Goal: Navigation & Orientation: Understand site structure

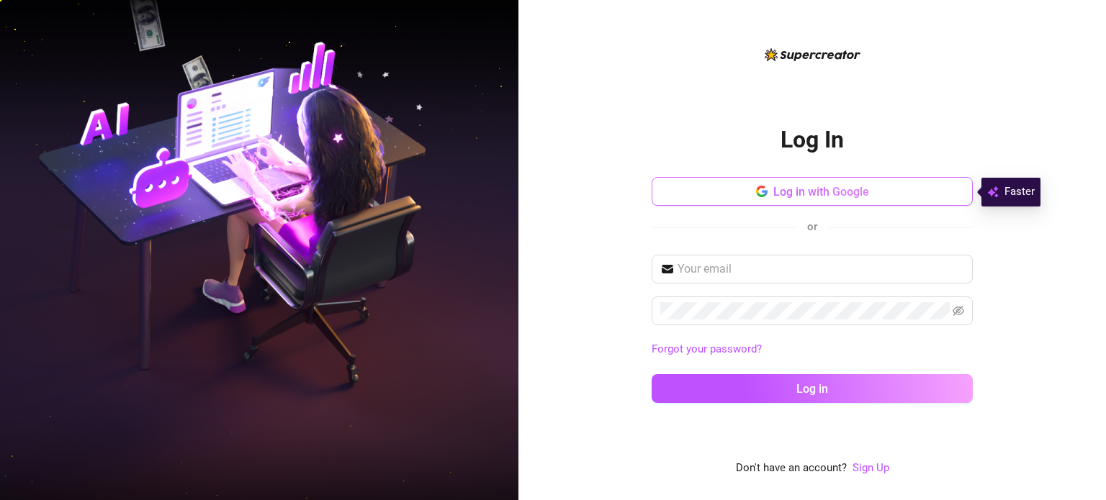
click at [809, 191] on span "Log in with Google" at bounding box center [821, 192] width 96 height 14
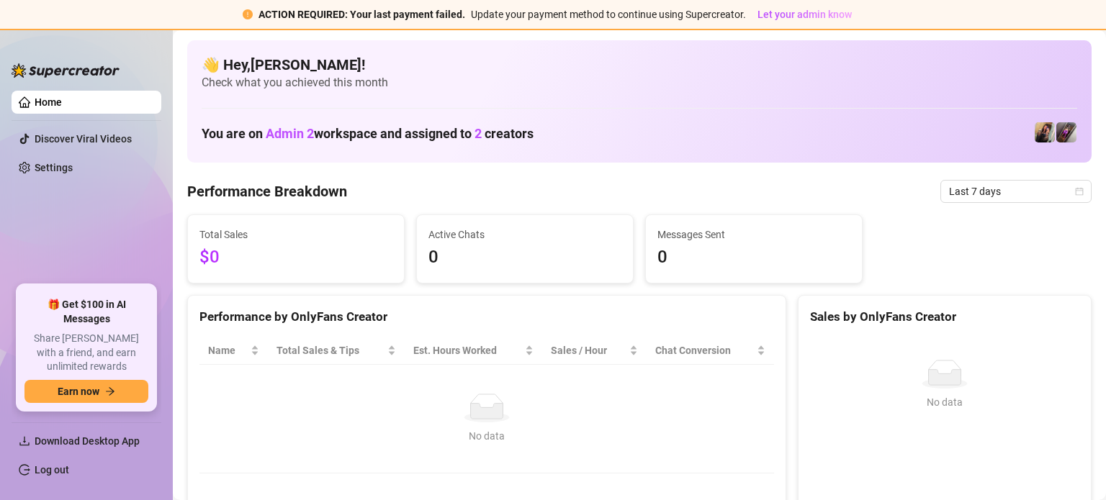
drag, startPoint x: 14, startPoint y: 2, endPoint x: 52, endPoint y: 107, distance: 110.9
click at [52, 107] on link "Home" at bounding box center [48, 102] width 27 height 12
click at [37, 108] on link "Home" at bounding box center [48, 102] width 27 height 12
click at [44, 163] on link "Settings" at bounding box center [54, 168] width 38 height 12
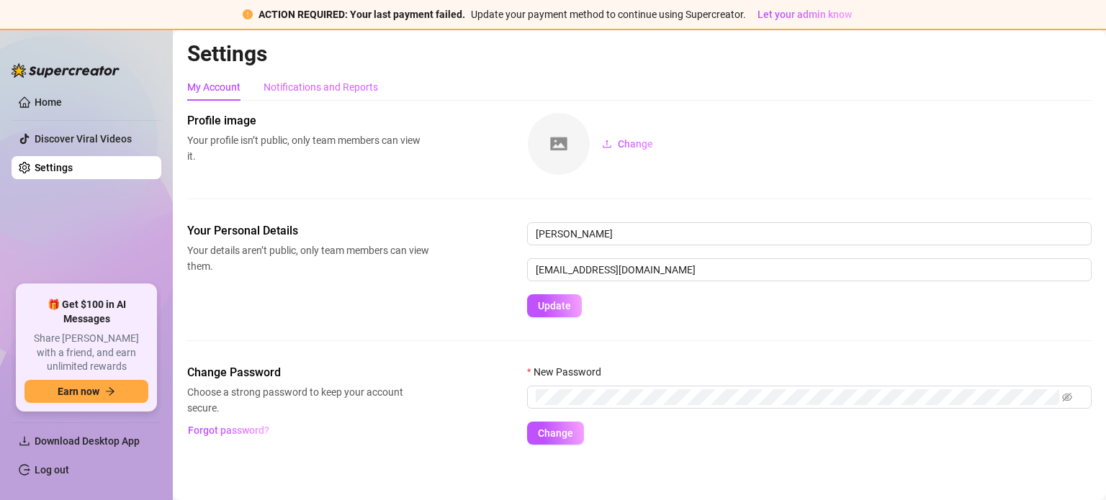
click at [354, 96] on div "Notifications and Reports" at bounding box center [320, 86] width 114 height 27
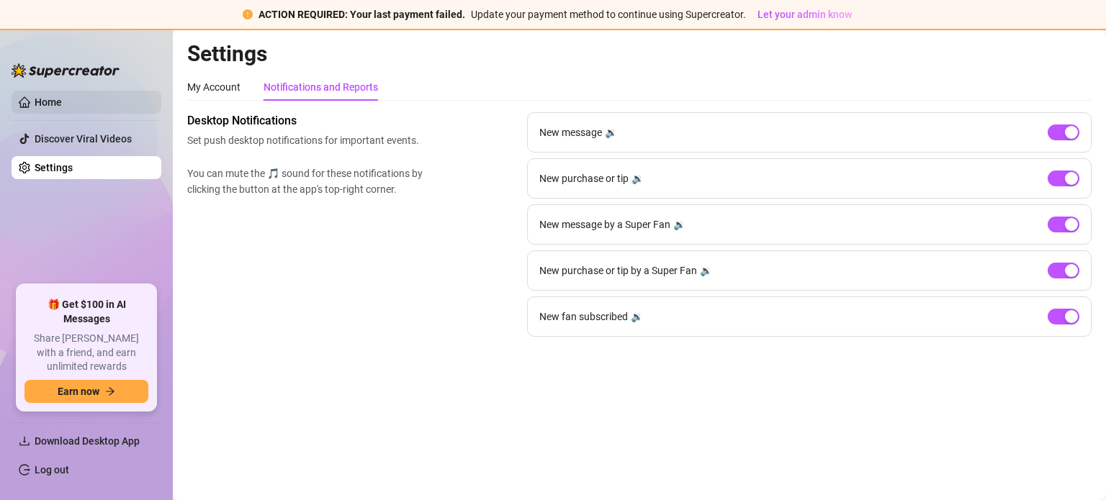
click at [62, 104] on link "Home" at bounding box center [48, 102] width 27 height 12
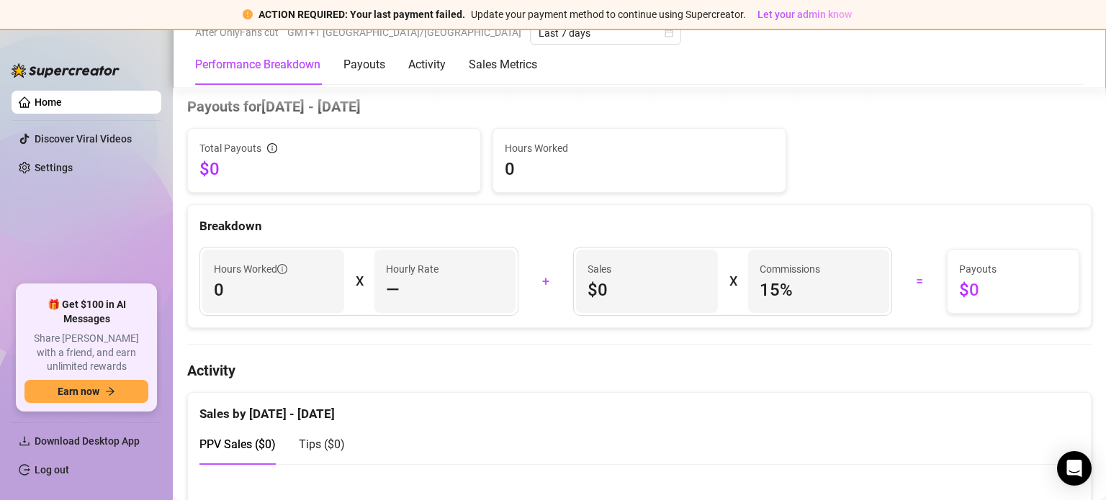
scroll to position [648, 0]
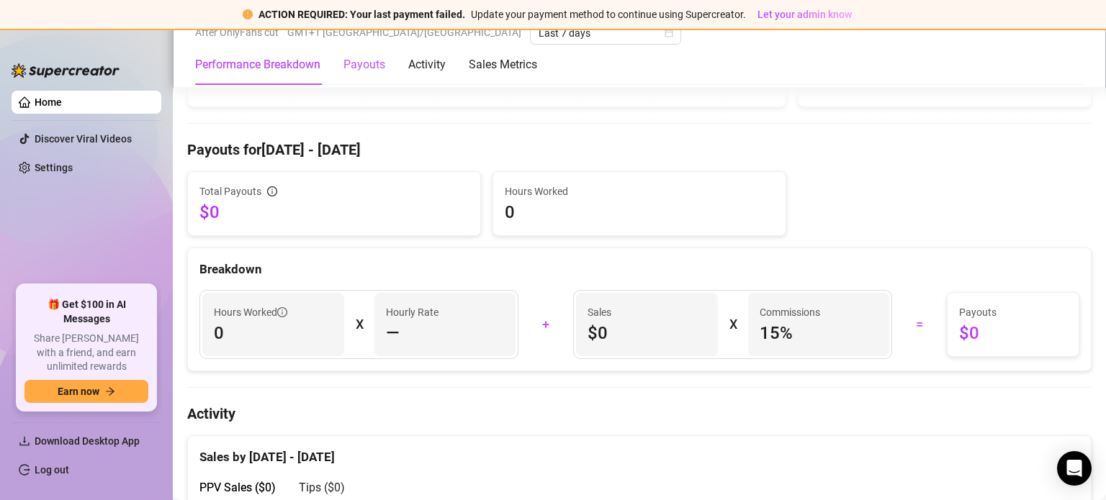
click at [354, 68] on div "Payouts" at bounding box center [364, 64] width 42 height 17
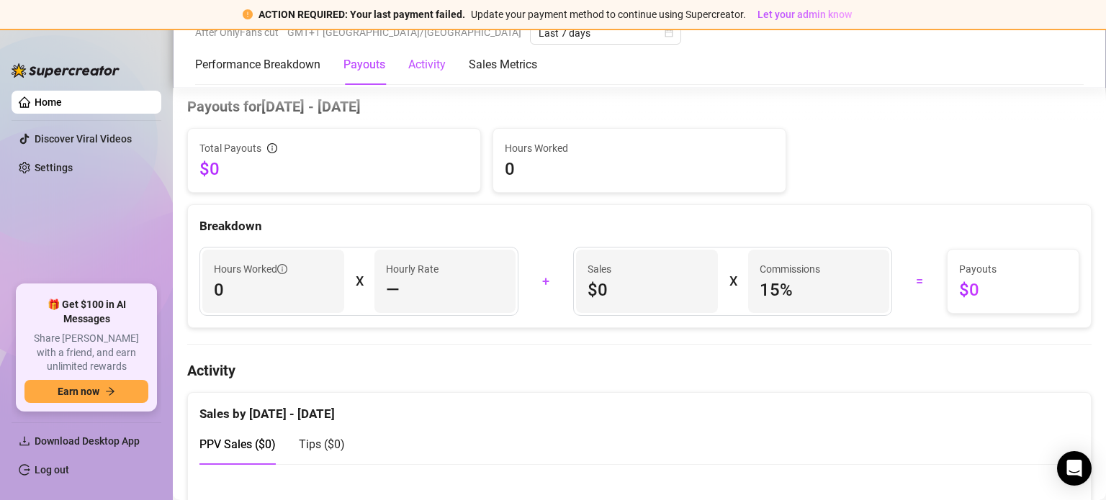
click at [429, 65] on div "Activity" at bounding box center [426, 64] width 37 height 17
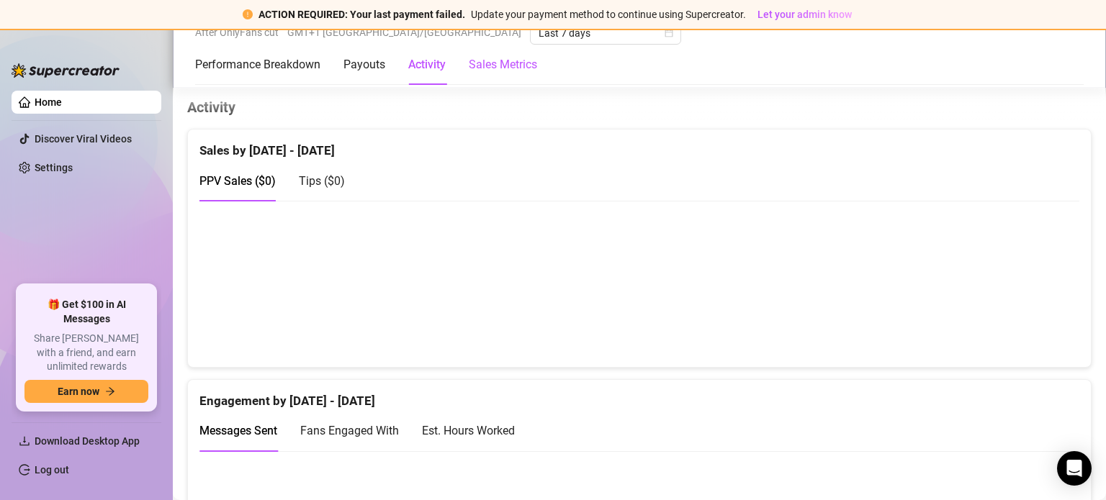
click at [502, 63] on Metrics "Sales Metrics" at bounding box center [503, 64] width 68 height 17
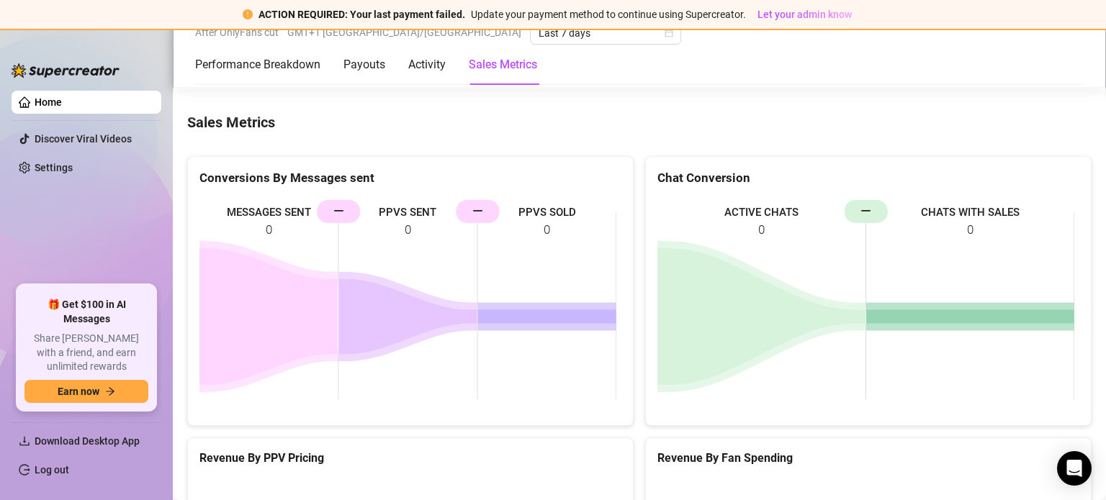
scroll to position [1575, 0]
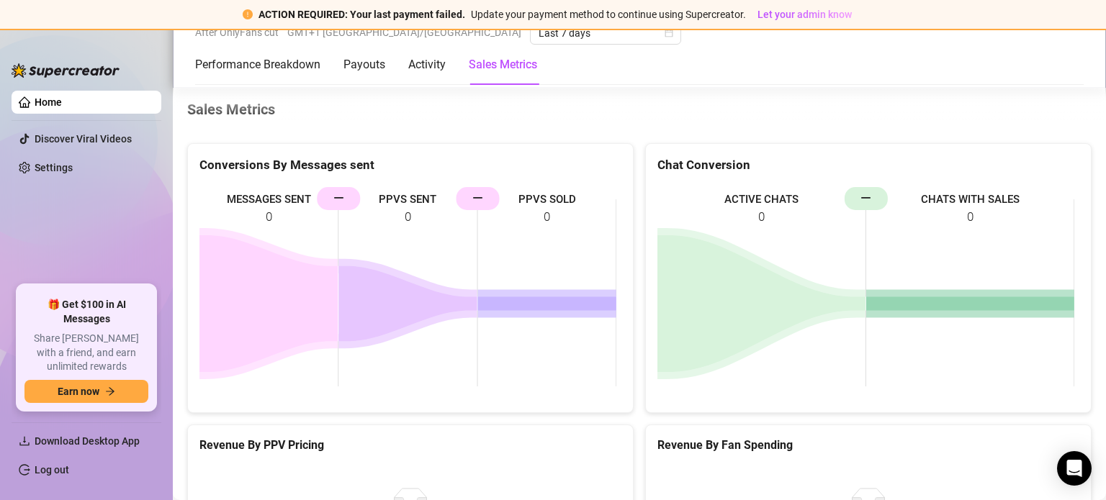
click at [120, 219] on ul "Home Discover Viral Videos Settings" at bounding box center [87, 182] width 150 height 194
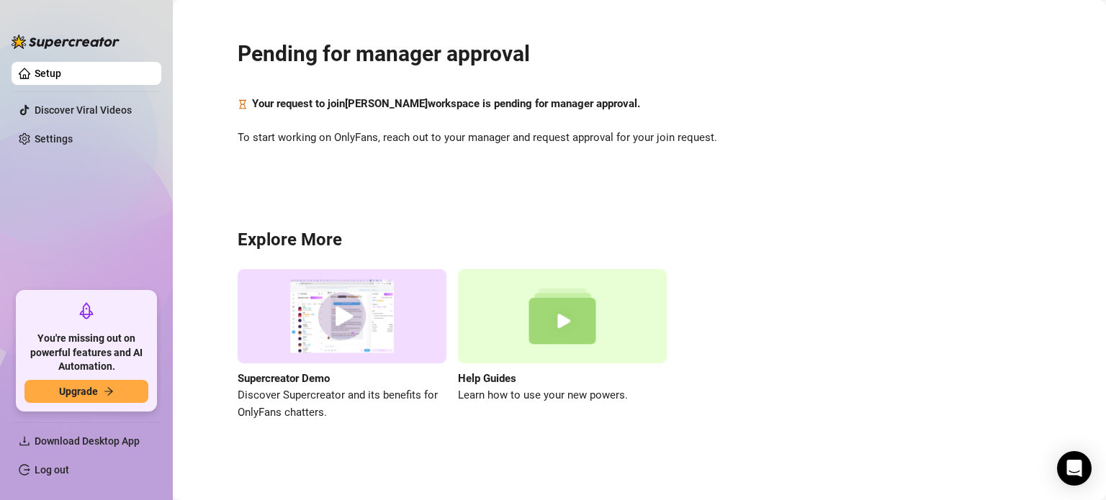
scroll to position [0, 0]
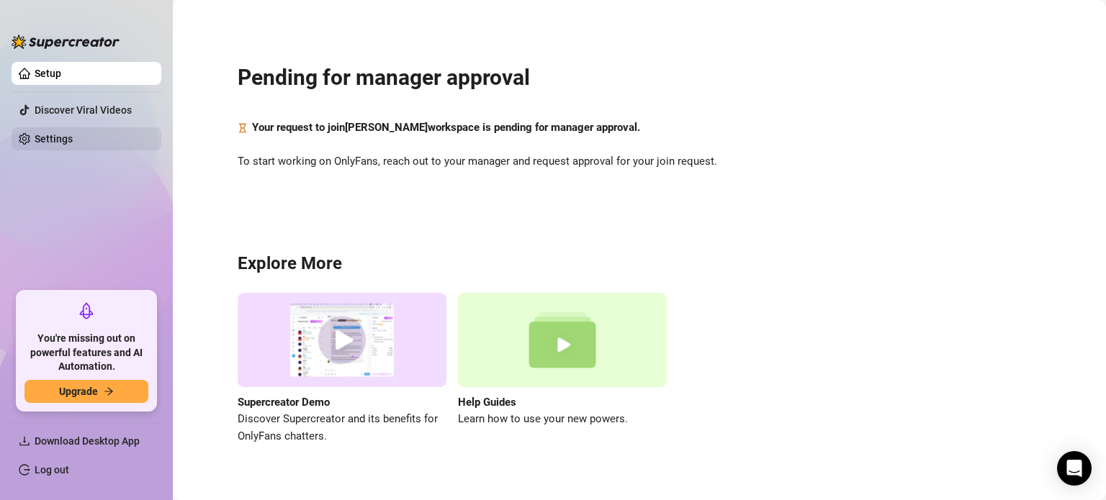
click at [73, 135] on link "Settings" at bounding box center [54, 139] width 38 height 12
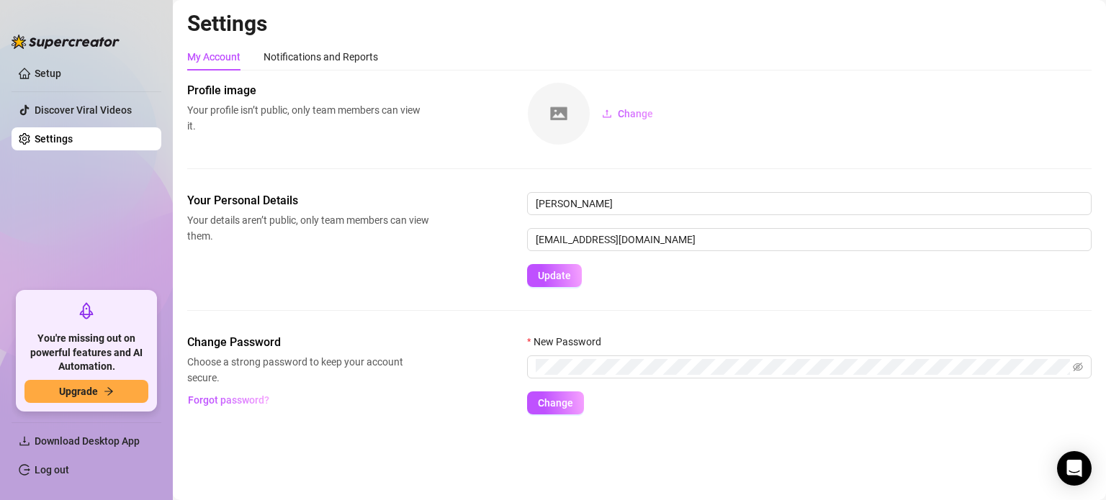
click at [78, 280] on ul "Setup Discover Viral Videos Settings" at bounding box center [87, 171] width 150 height 230
click at [72, 237] on ul "Setup Discover Viral Videos Settings" at bounding box center [87, 171] width 150 height 230
